Goal: Navigation & Orientation: Find specific page/section

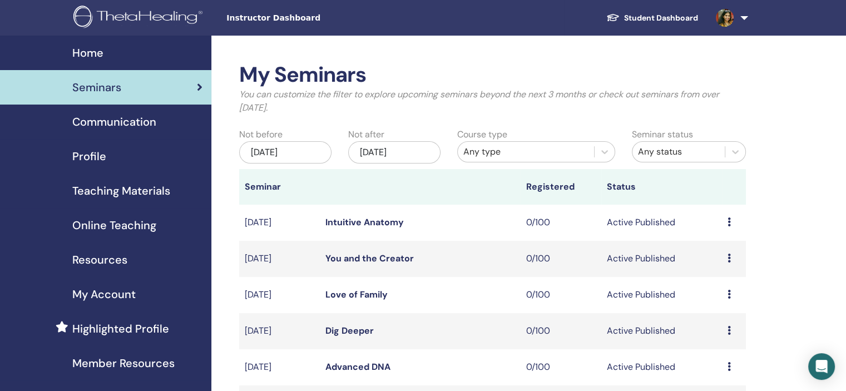
click at [656, 13] on link "Student Dashboard" at bounding box center [652, 18] width 110 height 21
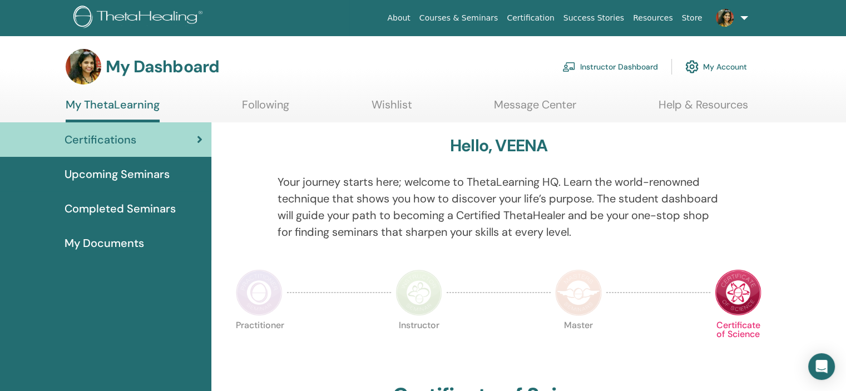
click at [158, 207] on span "Completed Seminars" at bounding box center [120, 208] width 111 height 17
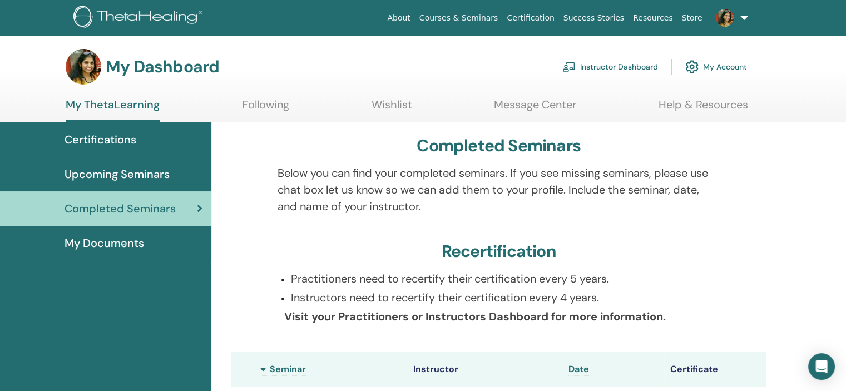
click at [185, 177] on div "Upcoming Seminars" at bounding box center [106, 174] width 194 height 17
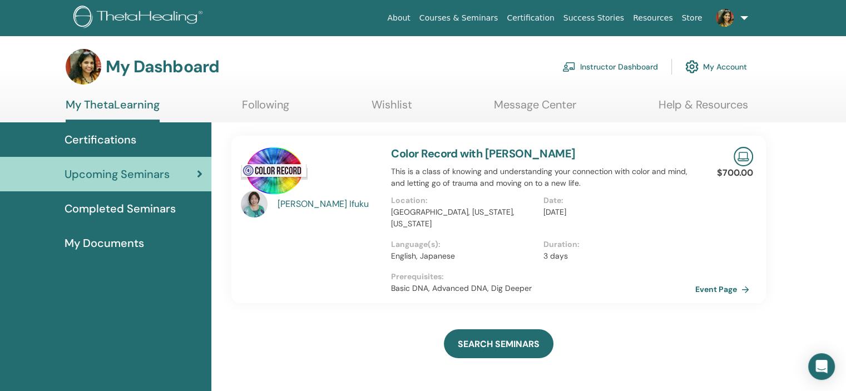
click at [143, 137] on div "Certifications" at bounding box center [106, 139] width 194 height 17
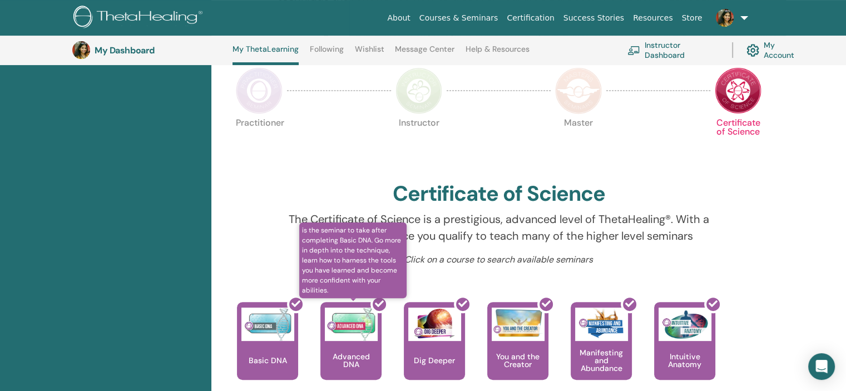
scroll to position [85, 0]
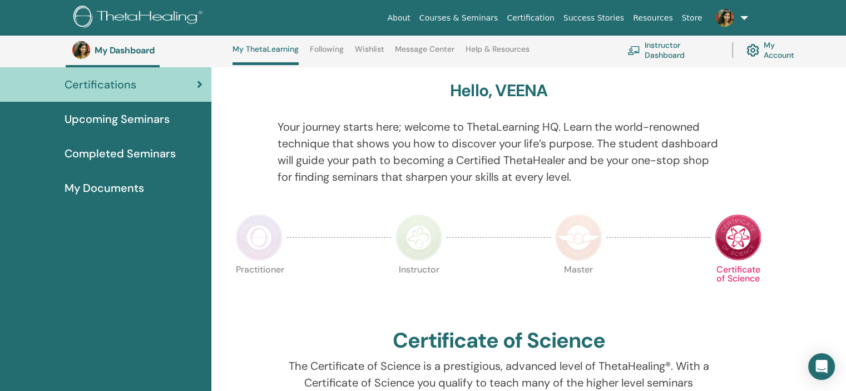
click at [436, 237] on img at bounding box center [418, 237] width 47 height 47
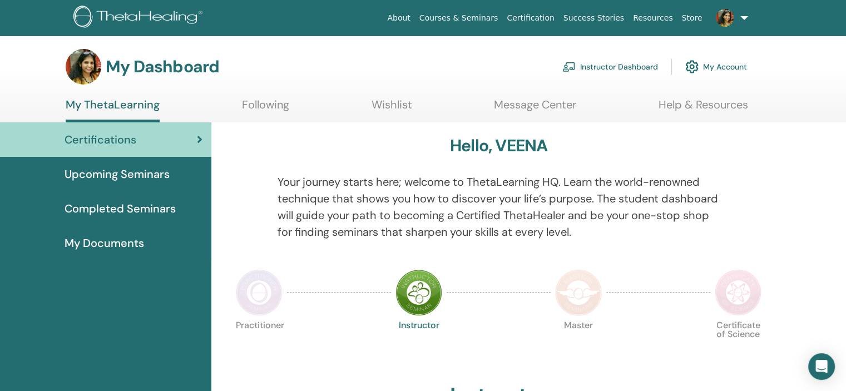
click at [127, 255] on link "My Documents" at bounding box center [105, 243] width 211 height 34
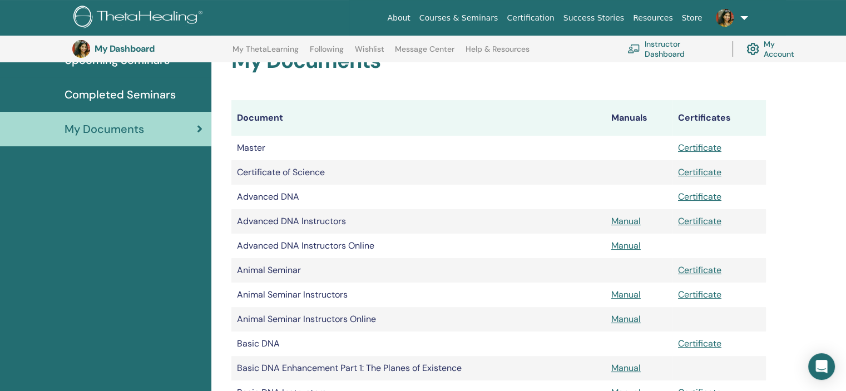
scroll to position [82, 0]
